Goal: Browse casually: Explore the website without a specific task or goal

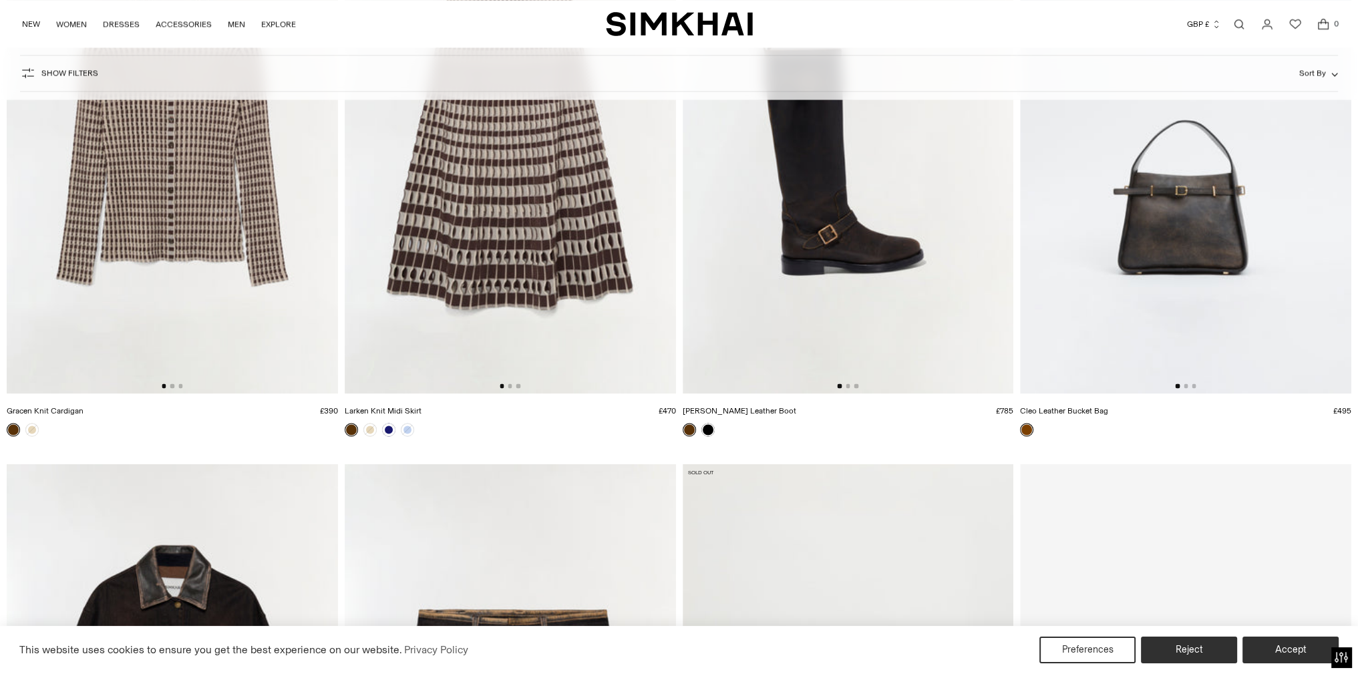
scroll to position [3526, 0]
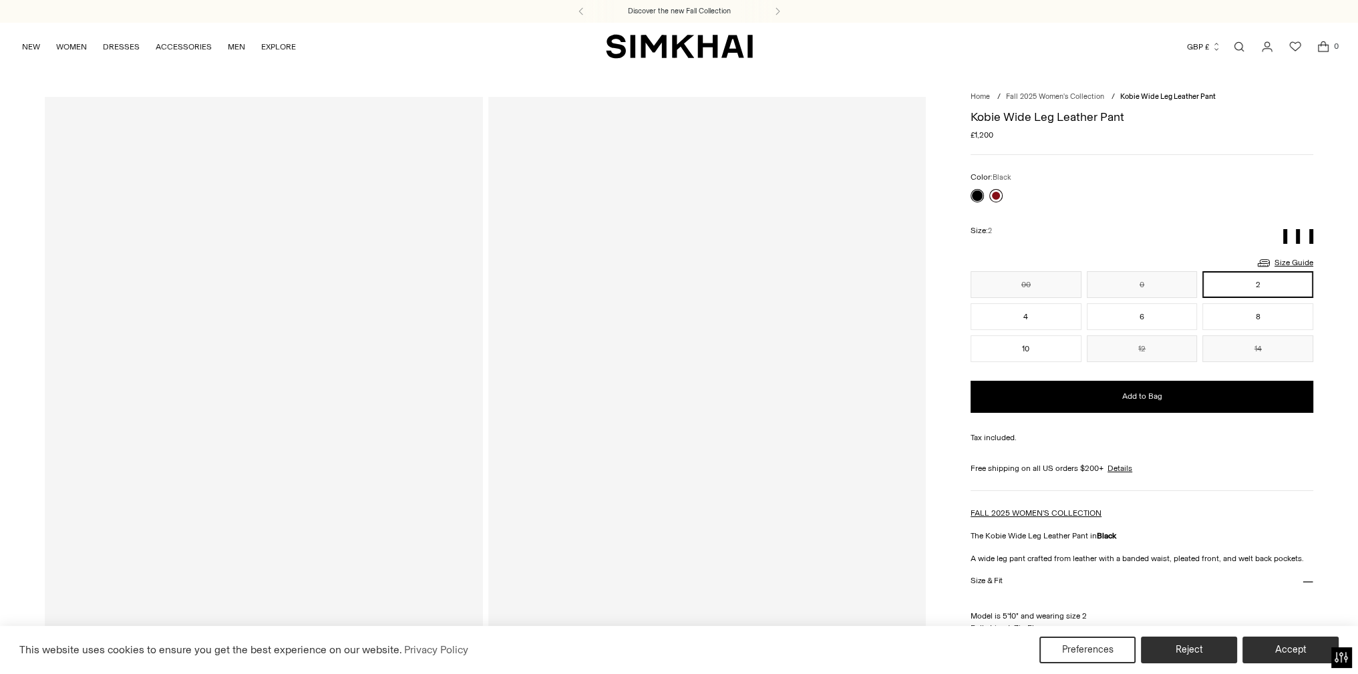
click at [994, 202] on link at bounding box center [995, 195] width 13 height 13
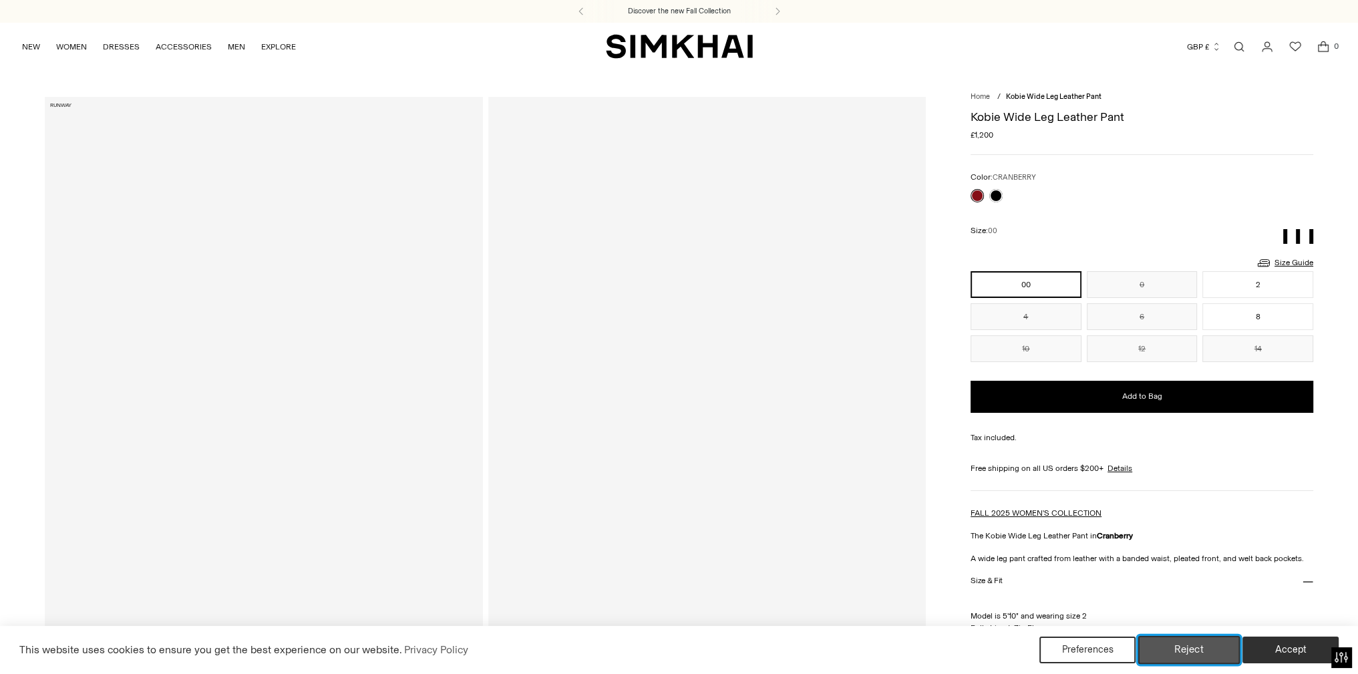
click at [1213, 656] on button "Reject" at bounding box center [1189, 650] width 102 height 28
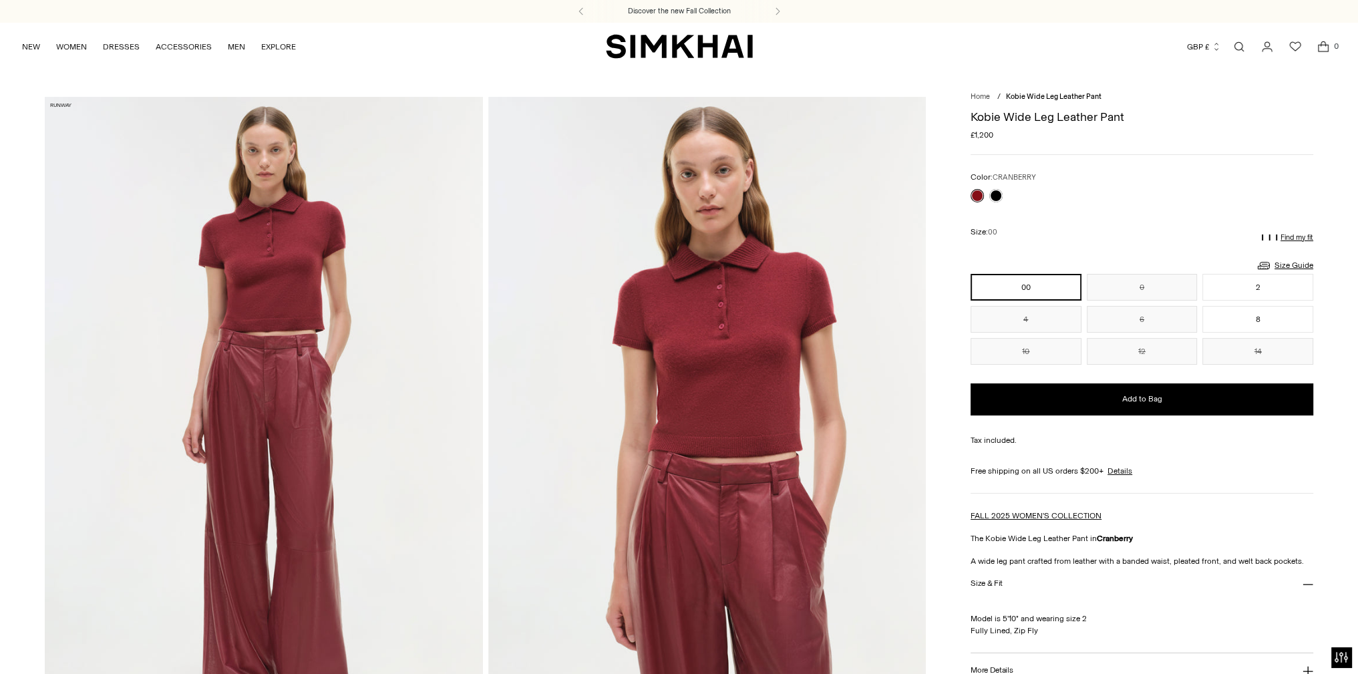
scroll to position [190, 0]
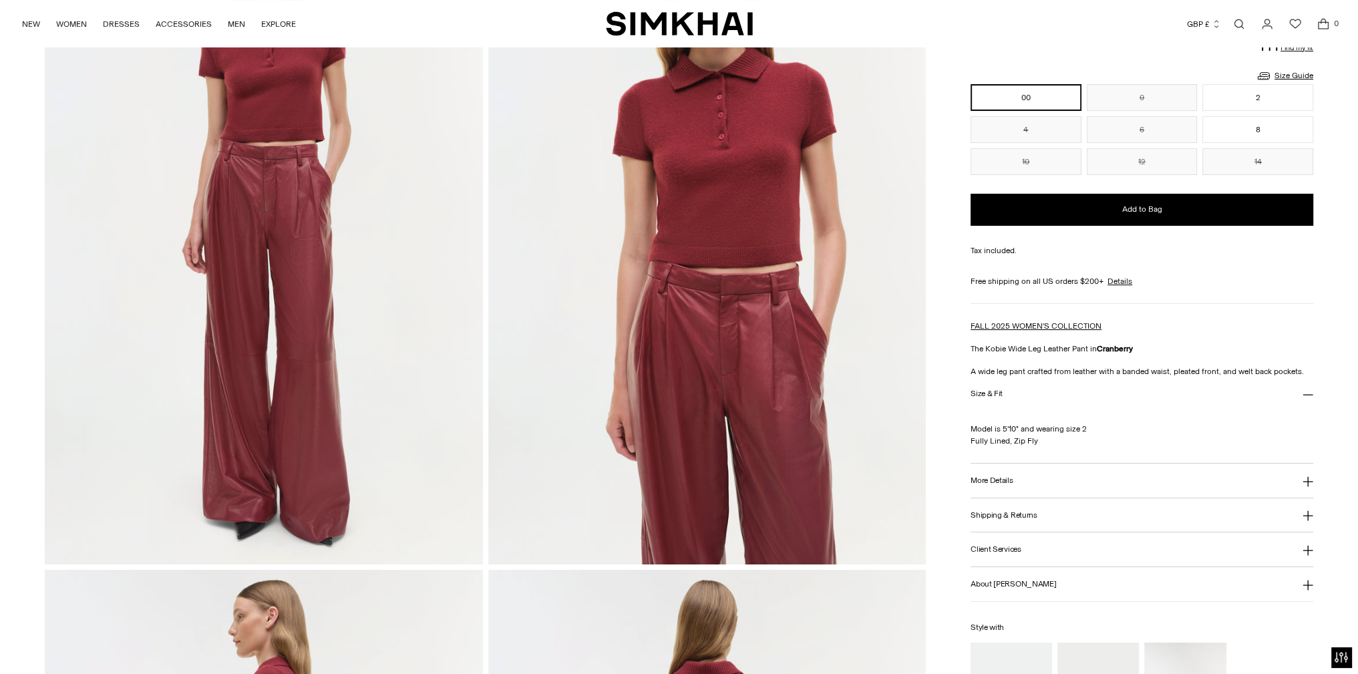
click at [1113, 532] on button "Shipping & Returns" at bounding box center [1141, 515] width 343 height 34
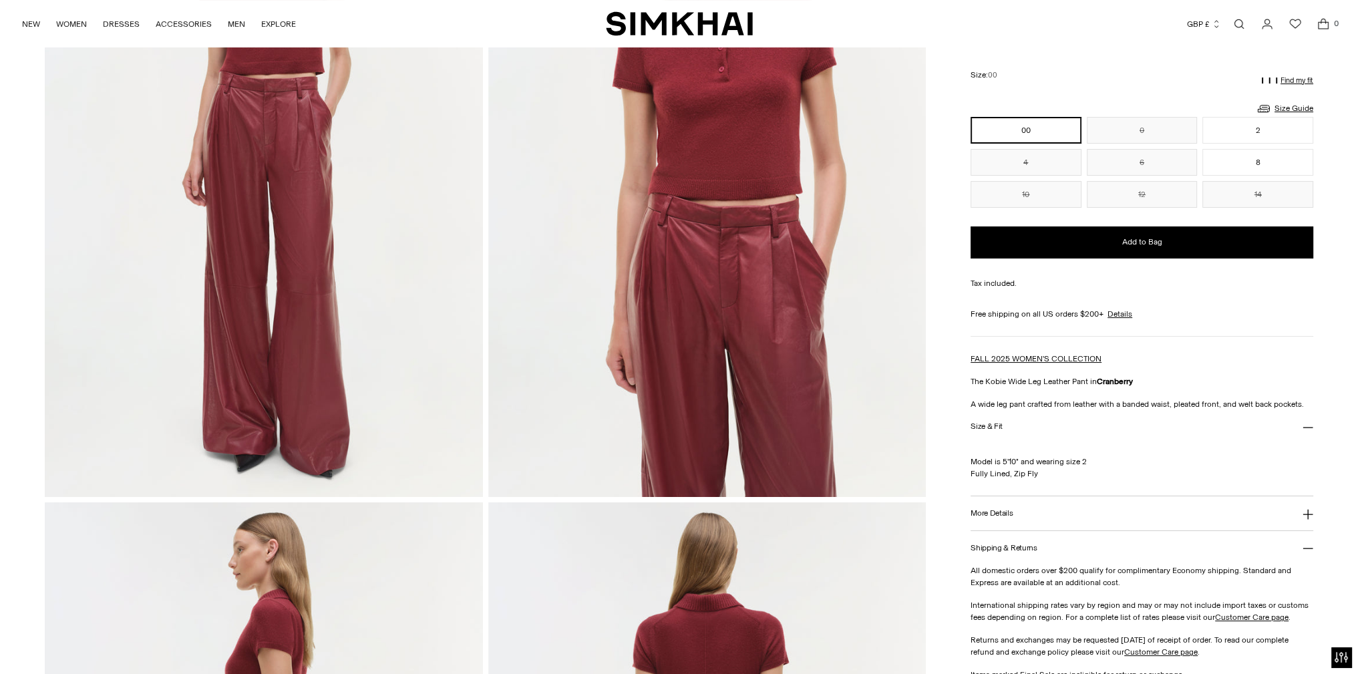
scroll to position [10, 0]
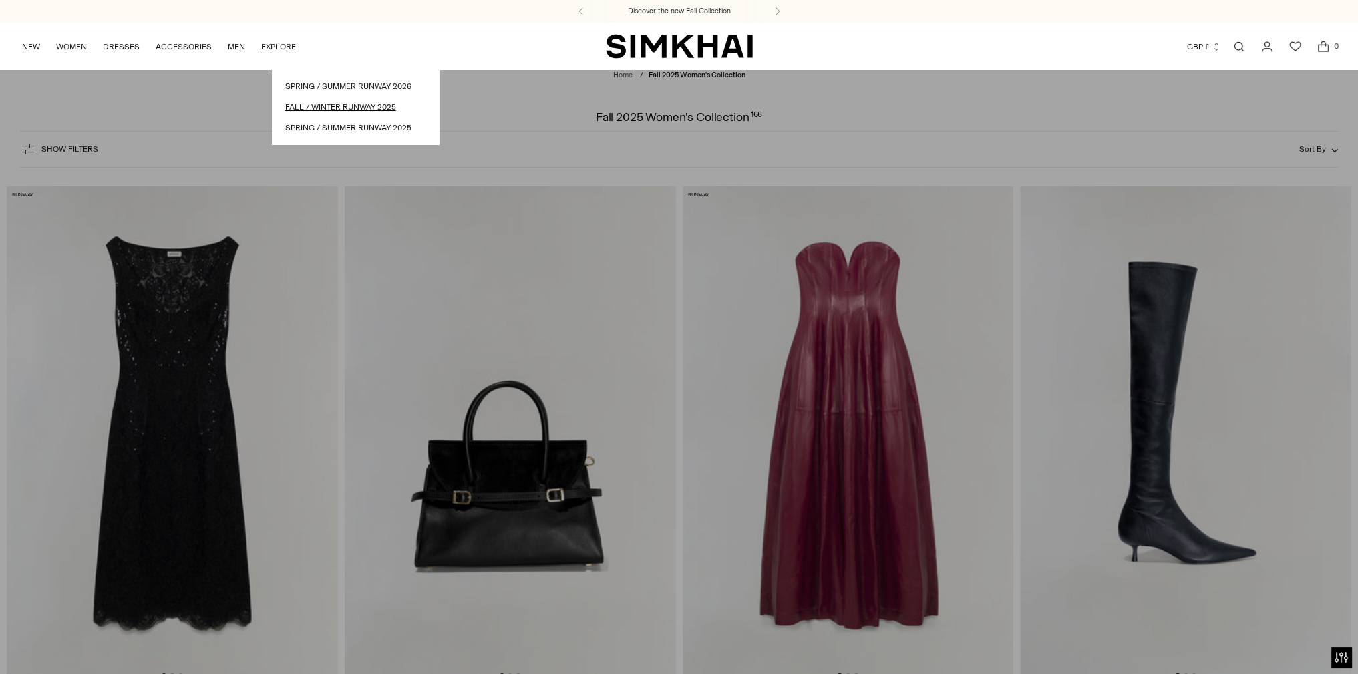
click at [325, 114] on link "Fall / Winter Runway 2025" at bounding box center [355, 107] width 140 height 13
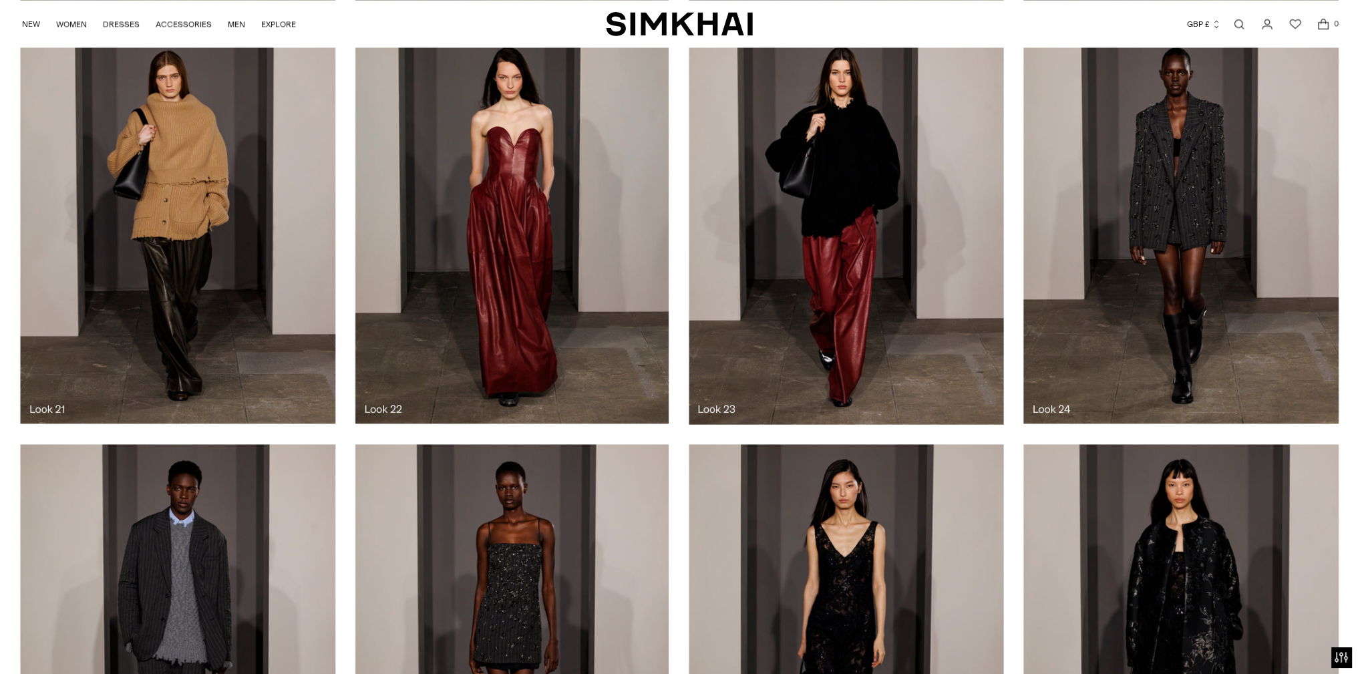
scroll to position [2895, 0]
